Goal: Navigation & Orientation: Find specific page/section

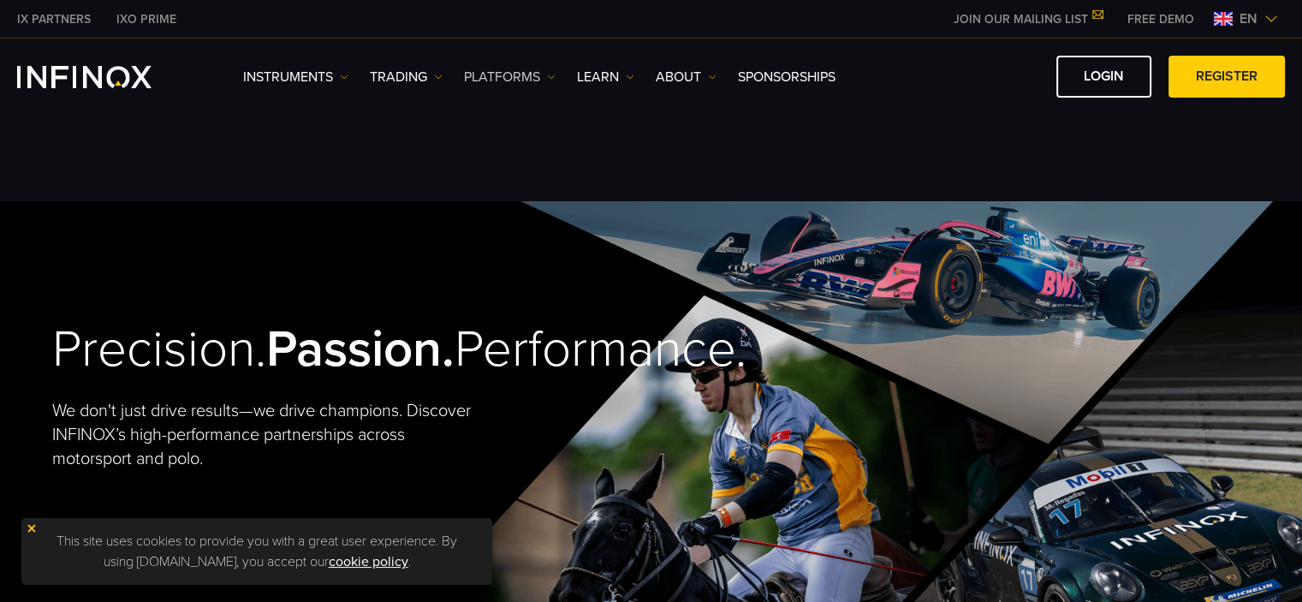
click at [498, 75] on link "PLATFORMS" at bounding box center [510, 77] width 92 height 21
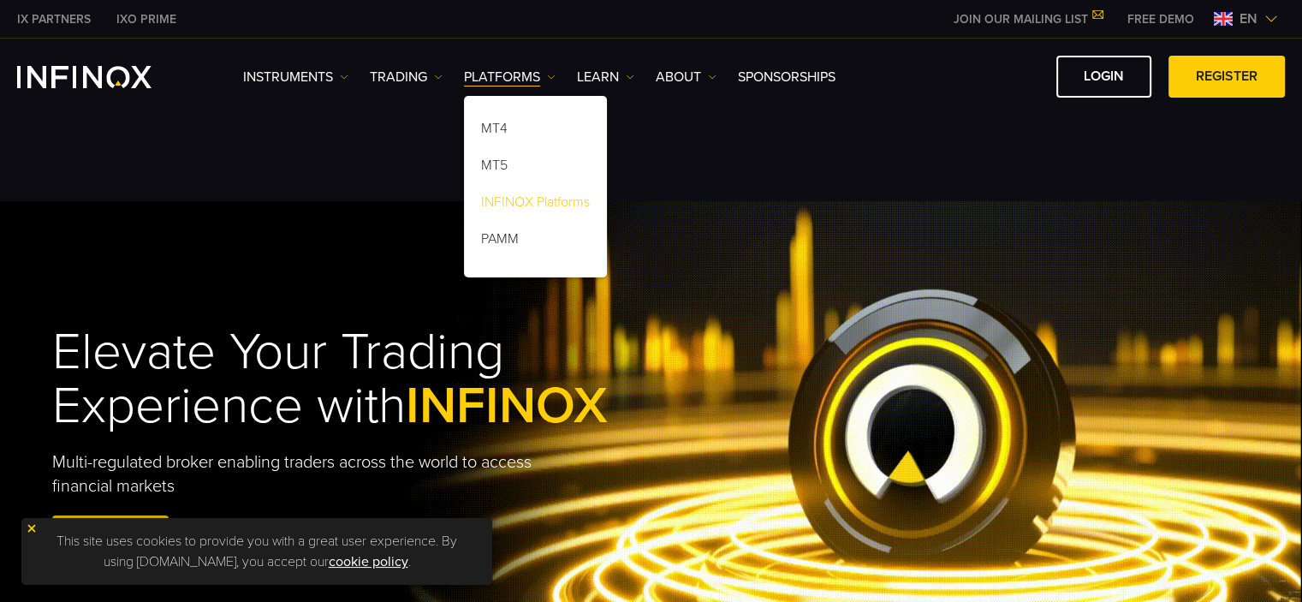
click at [547, 199] on link "INFINOX Platforms" at bounding box center [535, 205] width 143 height 37
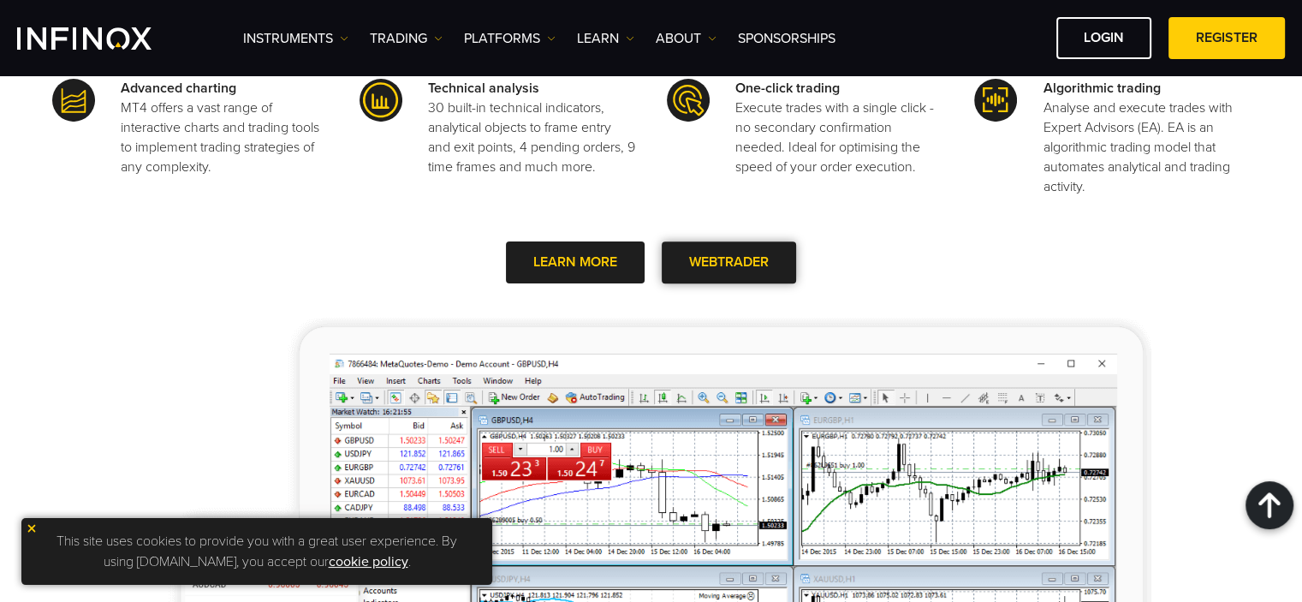
scroll to position [799, 0]
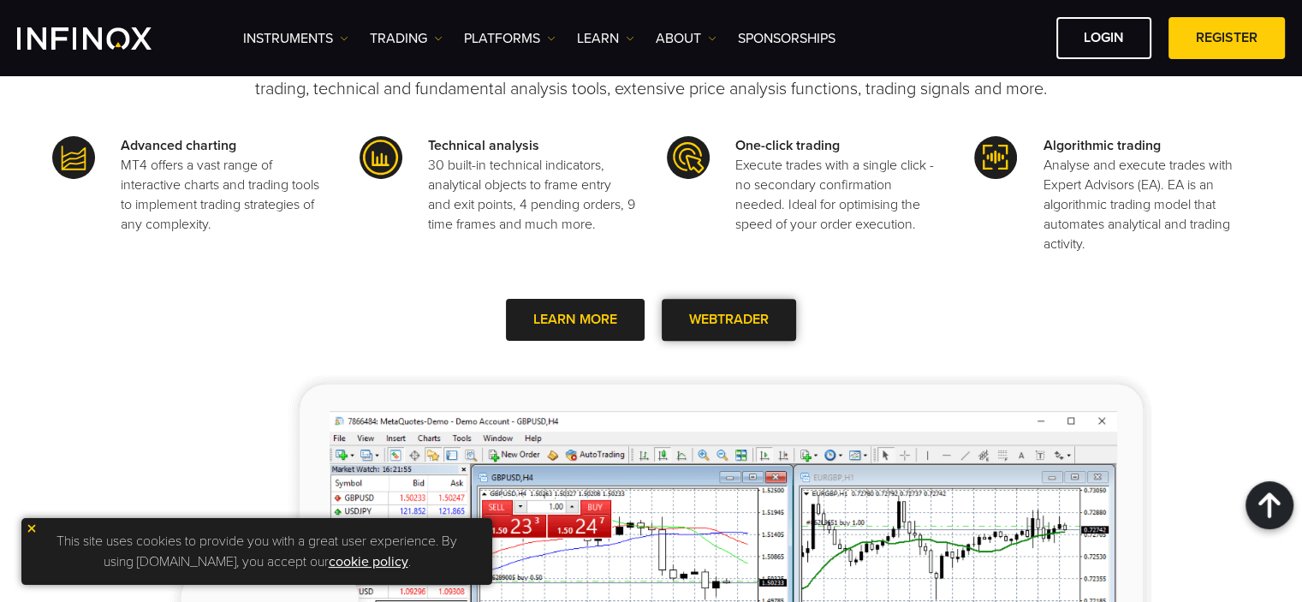
click at [760, 322] on link "WEBTRADER" at bounding box center [729, 320] width 134 height 42
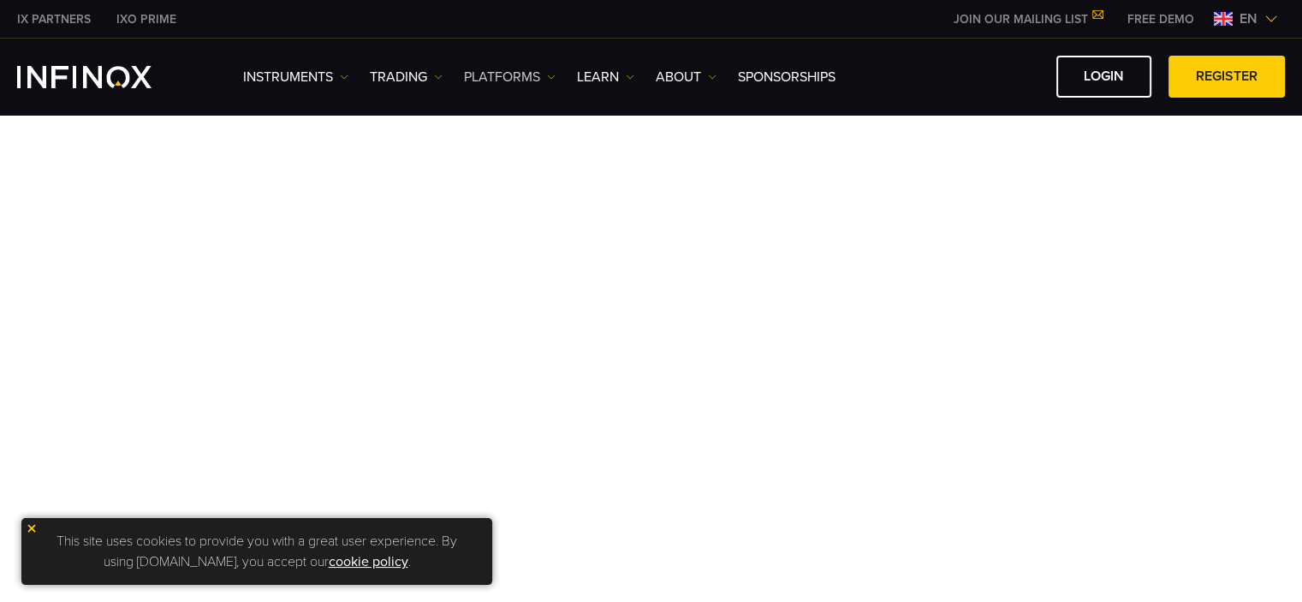
click at [524, 80] on link "PLATFORMS" at bounding box center [510, 77] width 92 height 21
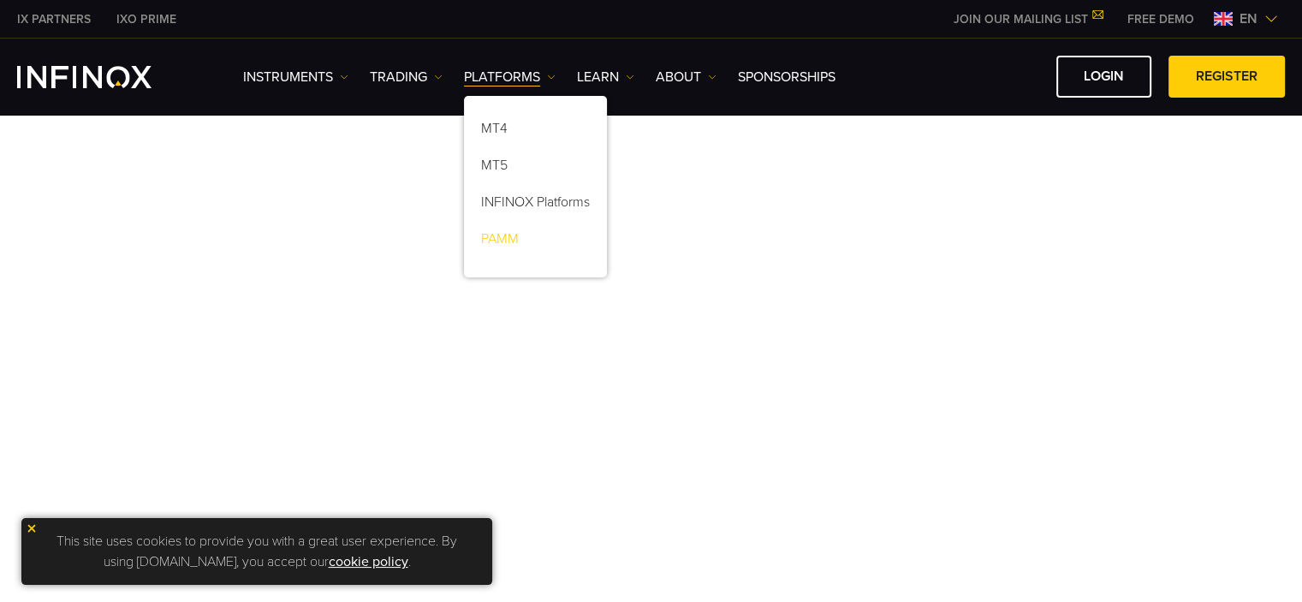
click at [506, 239] on link "PAMM" at bounding box center [535, 241] width 143 height 37
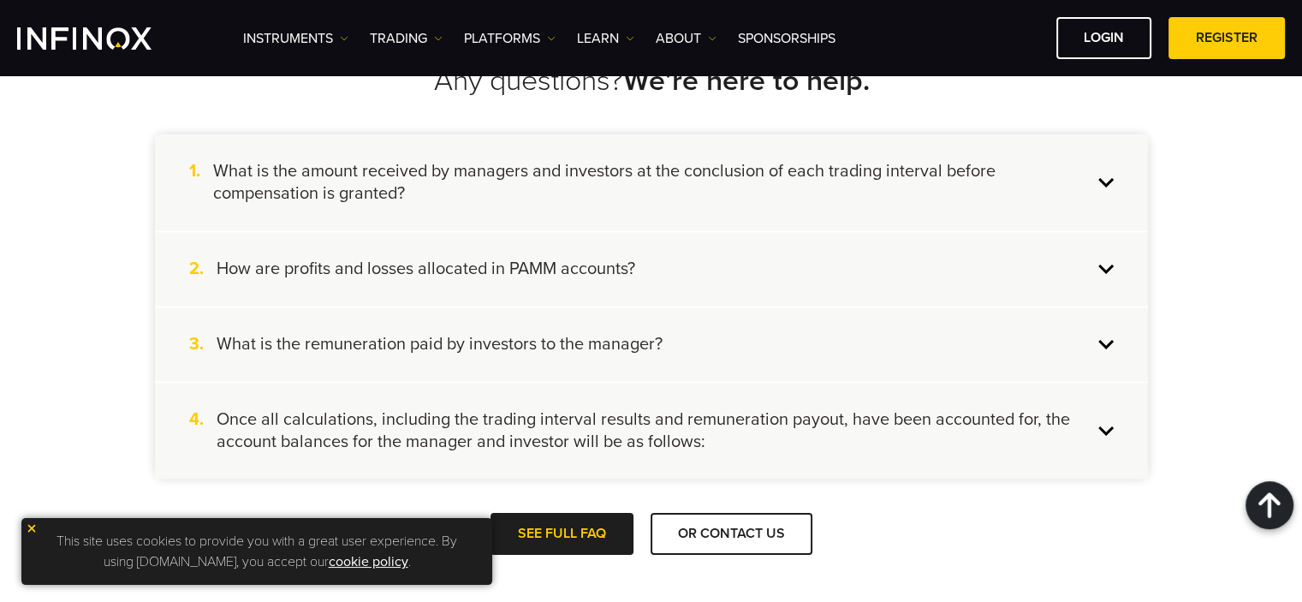
scroll to position [2740, 0]
